Goal: Information Seeking & Learning: Find specific fact

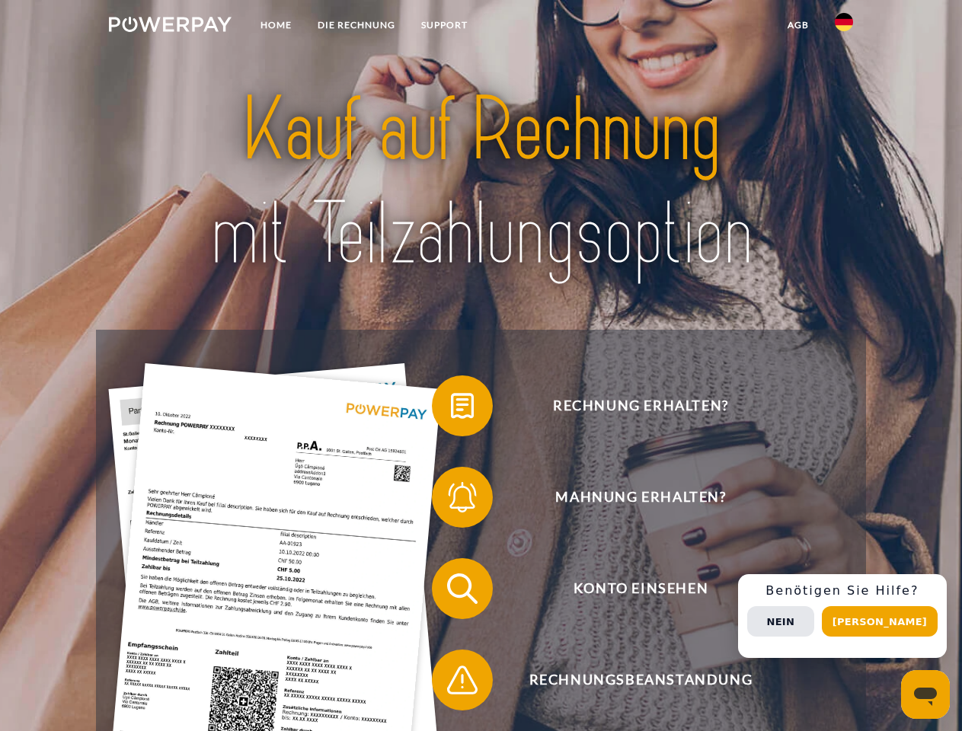
click at [170, 27] on img at bounding box center [170, 24] width 123 height 15
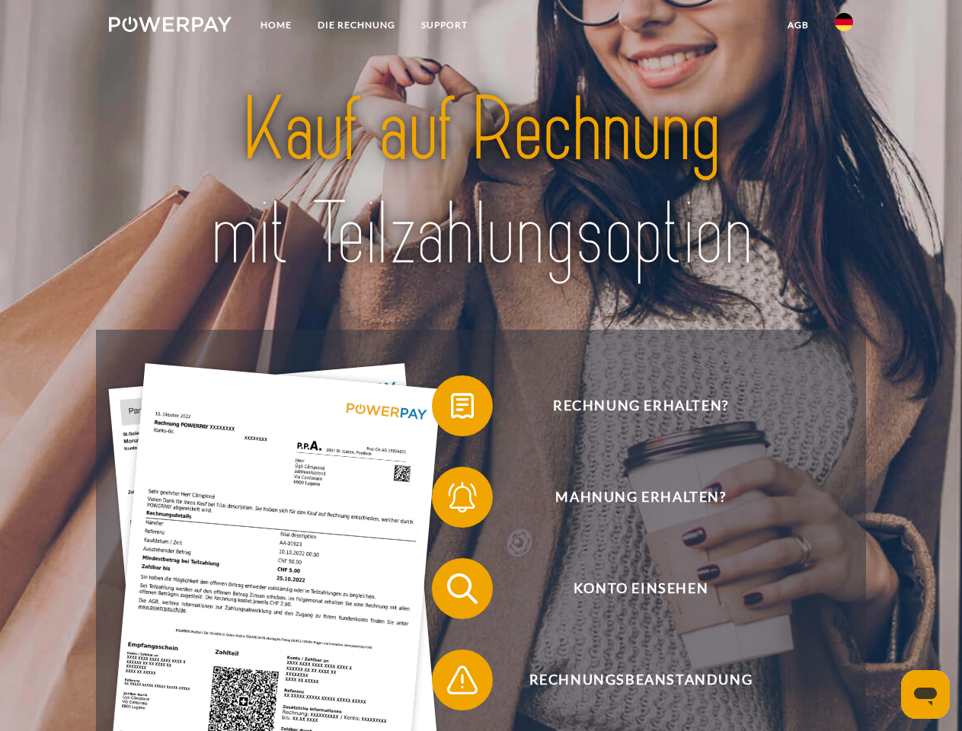
click at [844, 27] on img at bounding box center [844, 22] width 18 height 18
click at [798, 25] on link "agb" at bounding box center [798, 24] width 47 height 27
click at [451, 409] on span at bounding box center [440, 406] width 76 height 76
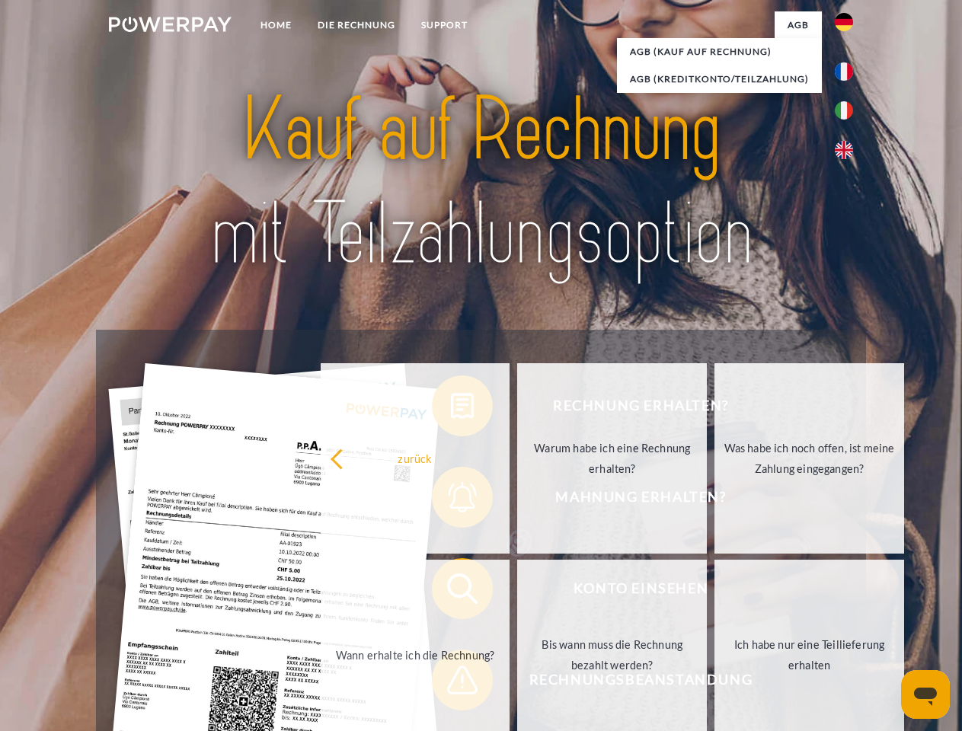
click at [451, 501] on div "Rechnung erhalten? Mahnung erhalten? Konto einsehen" at bounding box center [481, 635] width 770 height 610
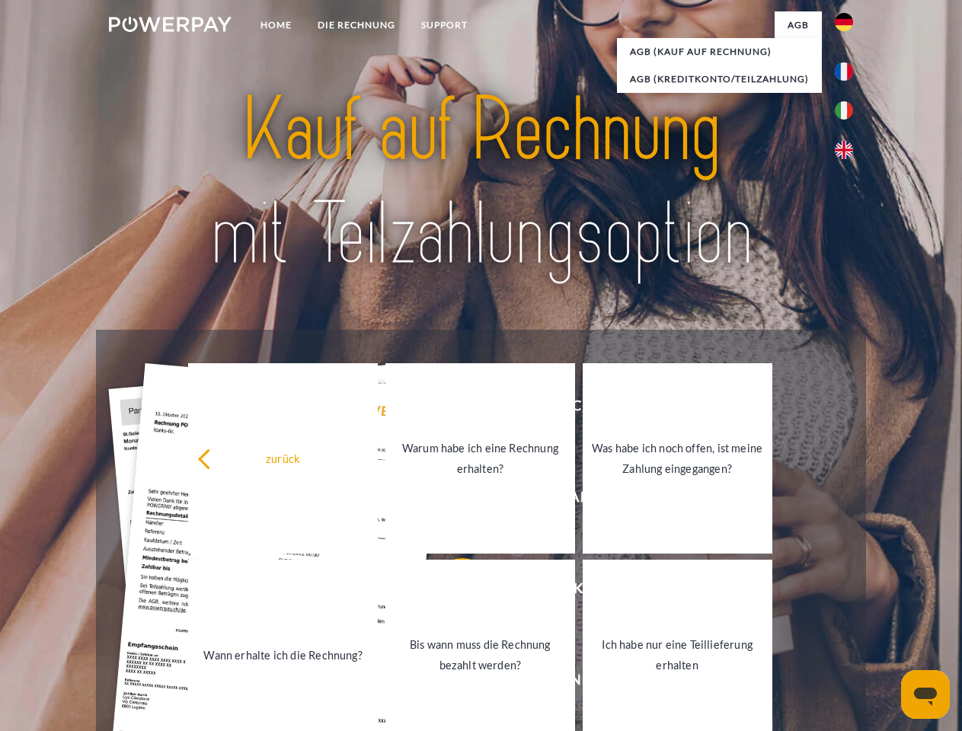
click at [451, 592] on link "Bis wann muss die Rechnung bezahlt werden?" at bounding box center [481, 655] width 190 height 190
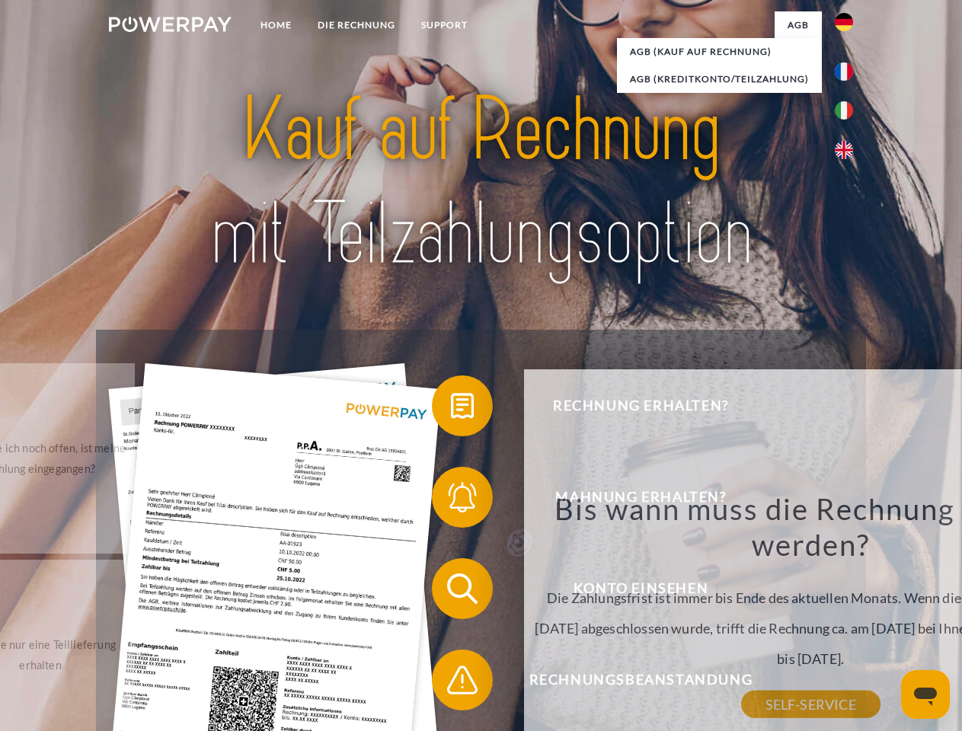
click at [533, 683] on div "Bis wann muss die Rechnung bezahlt werden? Die Zahlungsfrist ist immer bis Ende…" at bounding box center [811, 598] width 556 height 214
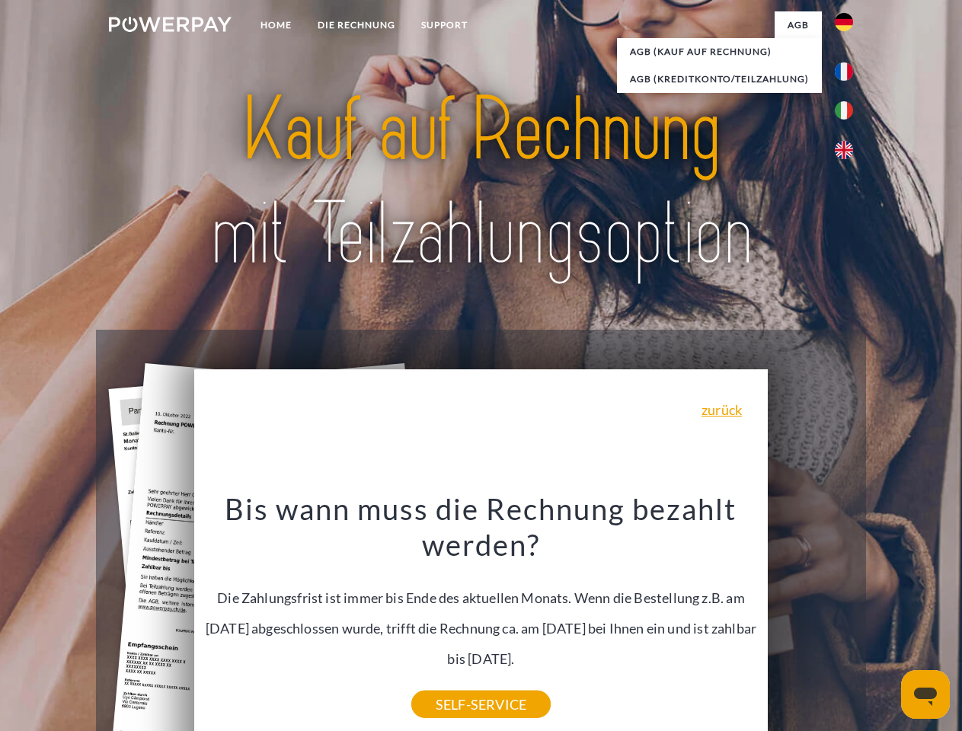
click at [848, 616] on div "Rechnung erhalten? Mahnung erhalten? Konto einsehen" at bounding box center [481, 635] width 770 height 610
click at [811, 619] on span "Konto einsehen" at bounding box center [640, 588] width 373 height 61
click at [885, 622] on header "Home DIE RECHNUNG SUPPORT" at bounding box center [481, 526] width 962 height 1052
